Goal: Check status

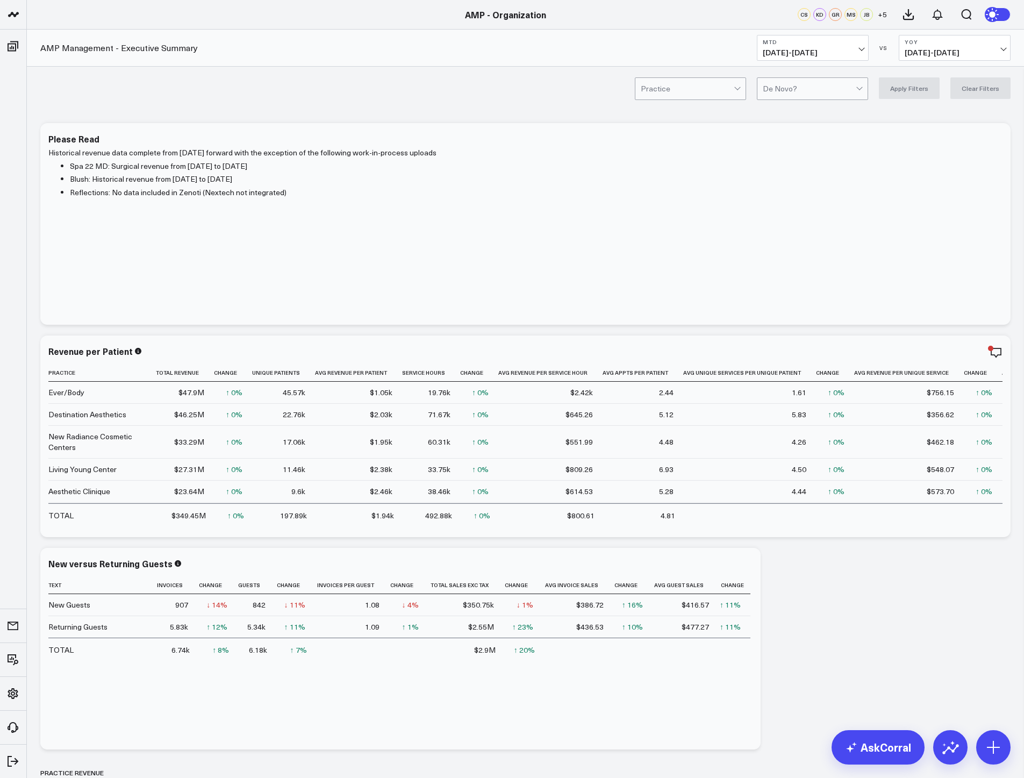
click at [846, 48] on span "[DATE] - [DATE]" at bounding box center [813, 52] width 100 height 9
click at [800, 275] on link "MTD" at bounding box center [813, 280] width 111 height 20
click at [974, 46] on button "YoY [DATE] - [DATE]" at bounding box center [955, 48] width 112 height 26
click at [936, 112] on link "YoY" at bounding box center [955, 113] width 111 height 20
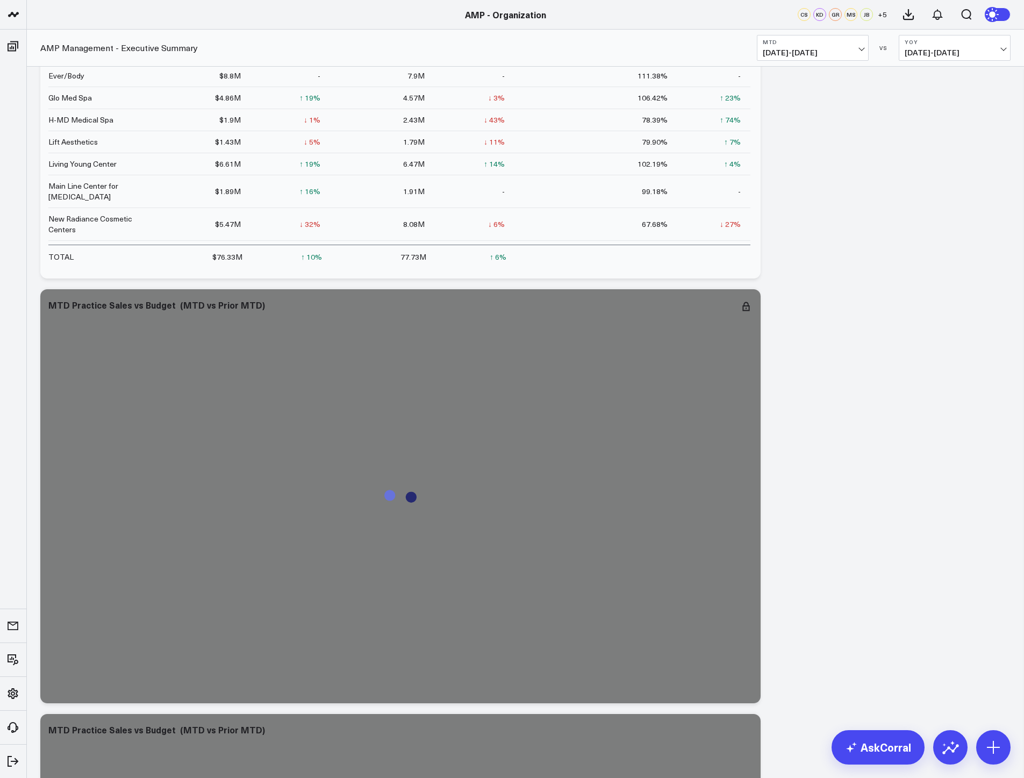
scroll to position [1129, 0]
